Goal: Task Accomplishment & Management: Use online tool/utility

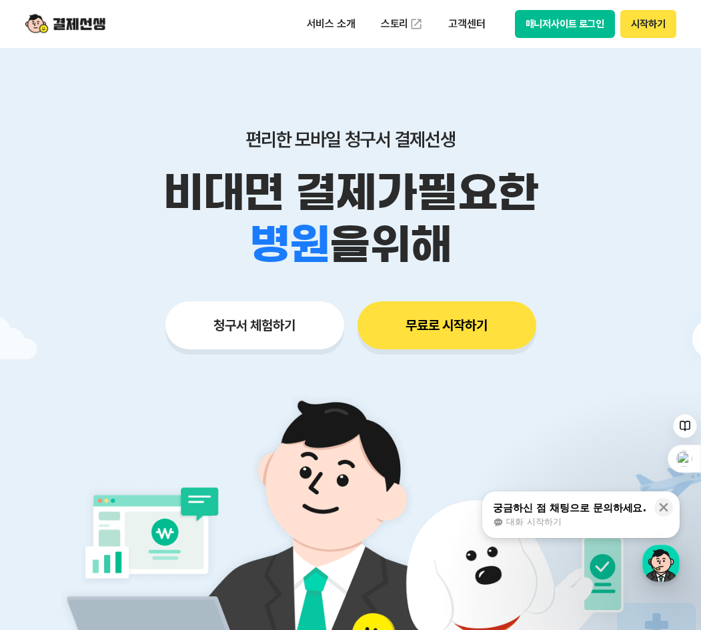
click at [253, 472] on img at bounding box center [351, 565] width 624 height 374
click at [372, 158] on div "편리한 모바일 청구서 결제선생 비대면 결제가 필요한 학원 공부방 호텔 쇼핑몰 병원 배달 보험사 항공사 골프장 을 위해" at bounding box center [350, 199] width 683 height 143
click at [412, 449] on img at bounding box center [351, 565] width 624 height 374
click at [368, 256] on span "을 위해" at bounding box center [390, 245] width 121 height 52
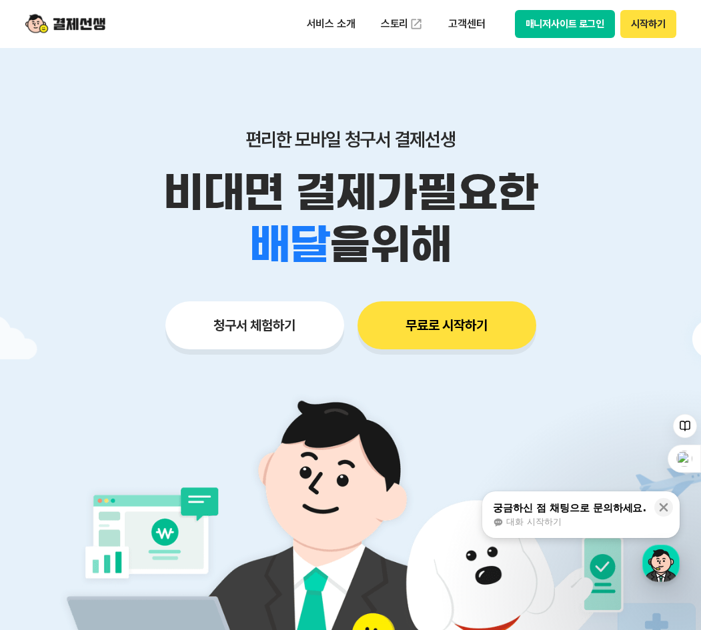
click at [229, 262] on div "학원 공부방 호텔 쇼핑몰 병원 배달 보험사 항공사 골프장 을 위해" at bounding box center [350, 245] width 683 height 52
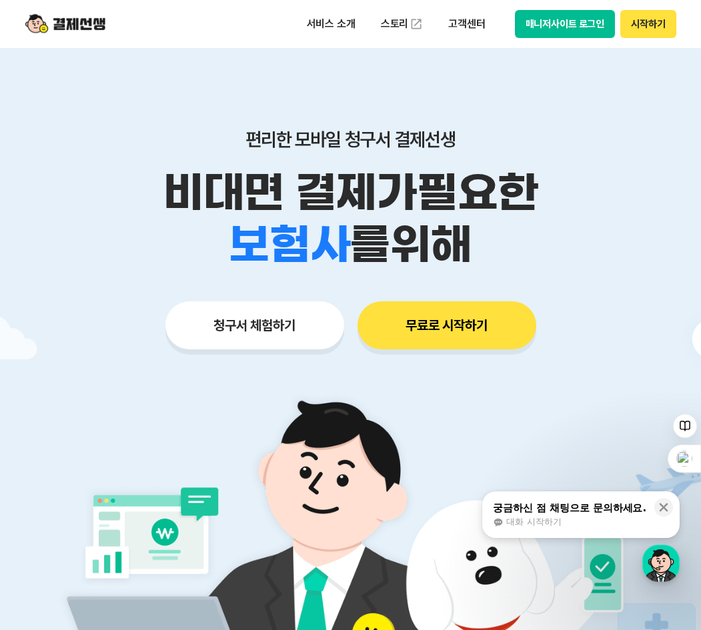
click at [489, 352] on div "편리한 모바일 청구서 결제선생 비대면 결제가 필요한 학원 공부방 호텔 쇼핑몰 병원 배달 보험사 항공사 골프장 를 위해 청구서 체험하기 무료로 …" at bounding box center [350, 213] width 683 height 330
click at [392, 386] on img at bounding box center [351, 565] width 624 height 374
click at [453, 493] on img at bounding box center [351, 565] width 624 height 374
click at [352, 213] on p "비대면 결제가 필요한" at bounding box center [350, 193] width 683 height 52
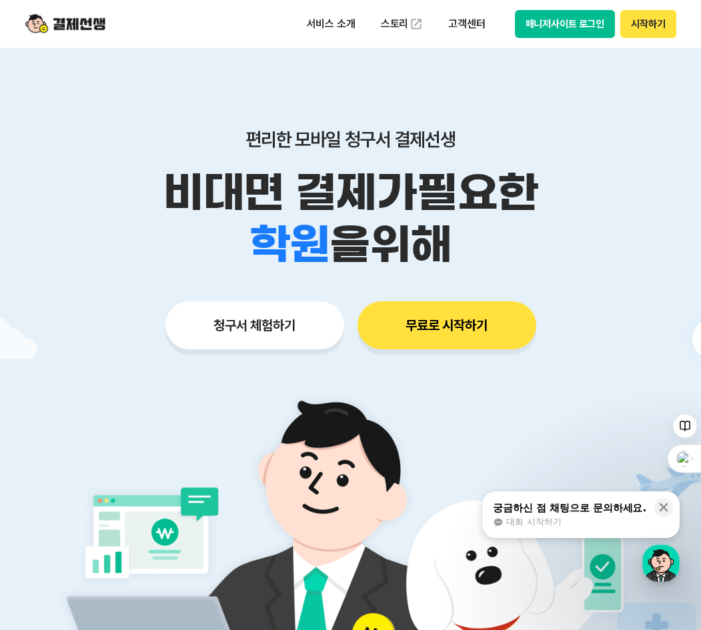
click at [277, 309] on button "청구서 체험하기" at bounding box center [254, 326] width 179 height 48
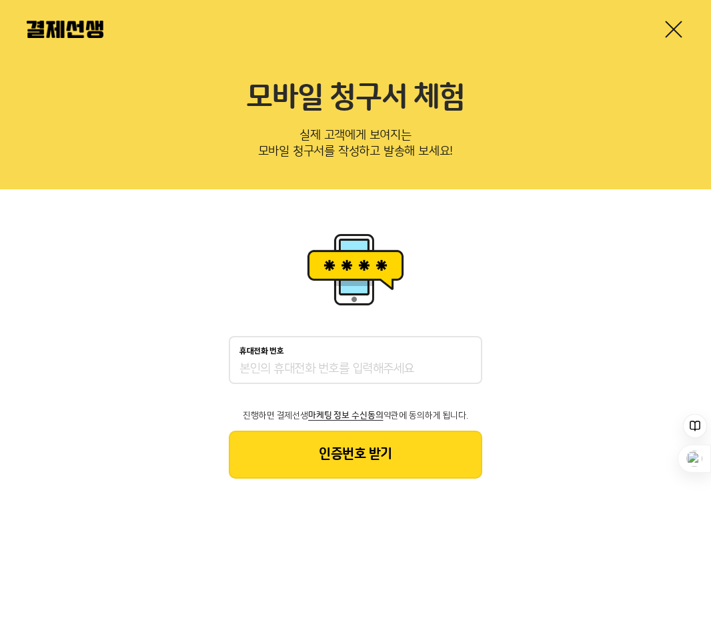
click at [702, 40] on div at bounding box center [355, 29] width 711 height 59
click at [688, 32] on div at bounding box center [355, 29] width 711 height 59
click at [674, 31] on link at bounding box center [673, 29] width 21 height 21
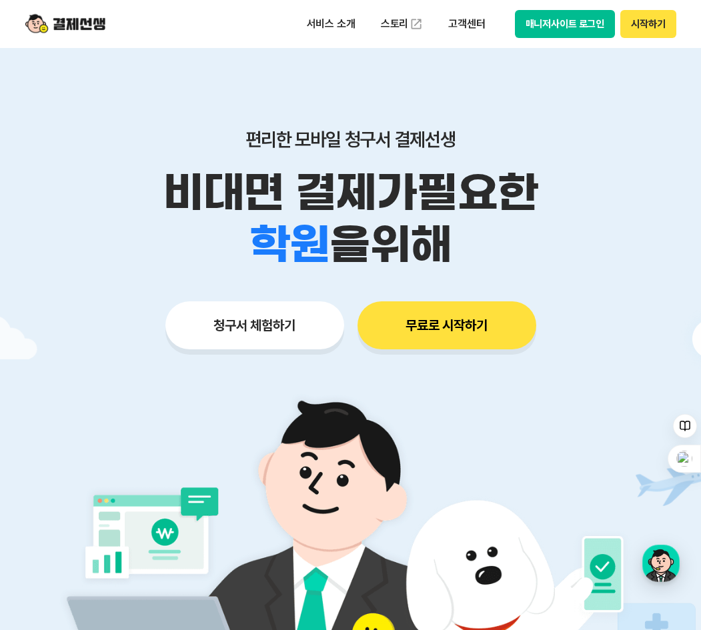
click at [638, 25] on button "시작하기" at bounding box center [647, 24] width 55 height 28
click at [546, 27] on button "매니저사이트 로그인" at bounding box center [565, 24] width 101 height 28
